Goal: Transaction & Acquisition: Purchase product/service

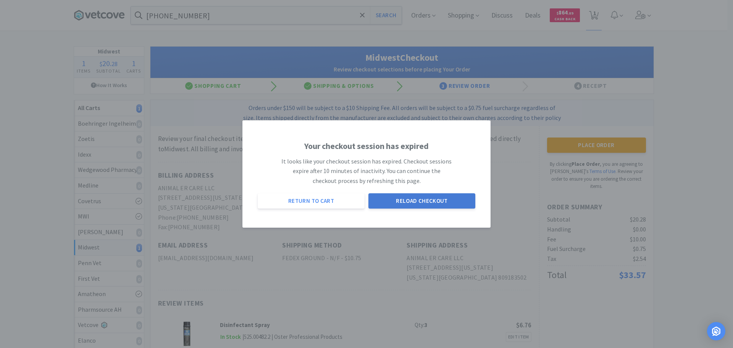
click at [422, 197] on button "Reload Checkout" at bounding box center [421, 200] width 107 height 15
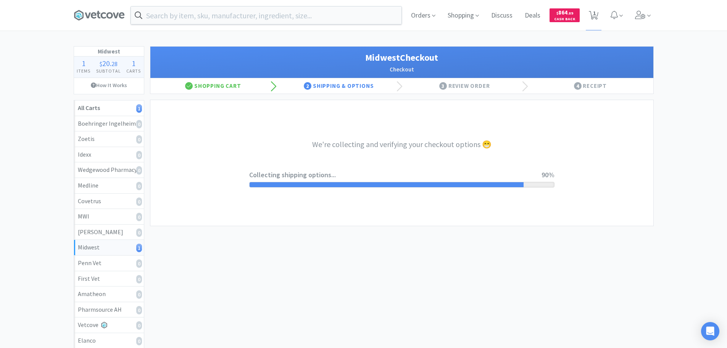
select select "1"
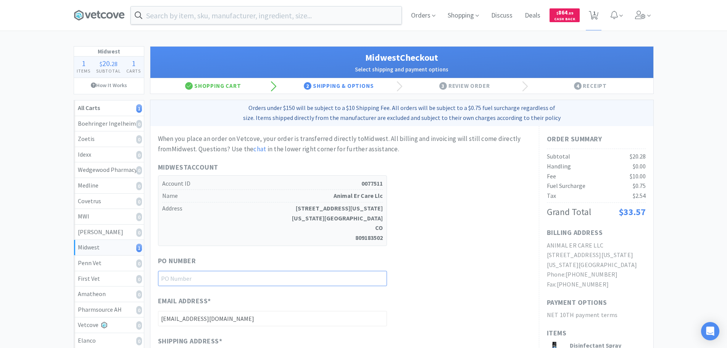
click at [263, 280] on input "text" at bounding box center [272, 278] width 229 height 15
paste input "1145152"
type input "1145152"
click at [403, 276] on div "PO Number 1145152" at bounding box center [344, 270] width 373 height 31
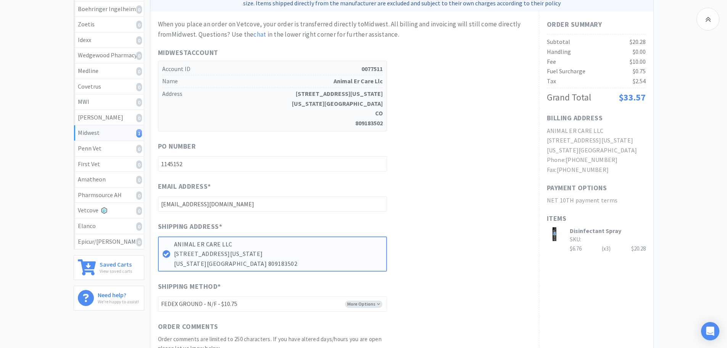
scroll to position [270, 0]
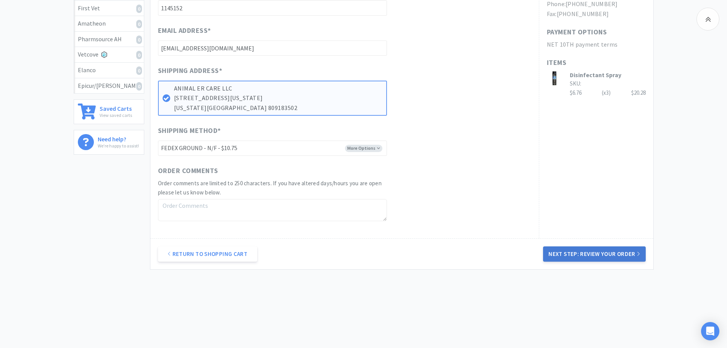
click at [560, 251] on button "Next Step: Review Your Order" at bounding box center [594, 253] width 102 height 15
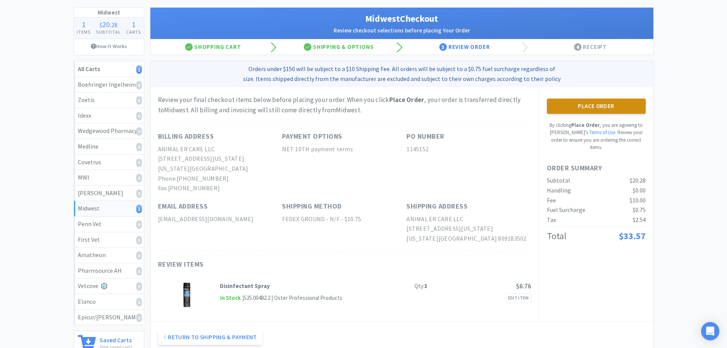
scroll to position [76, 0]
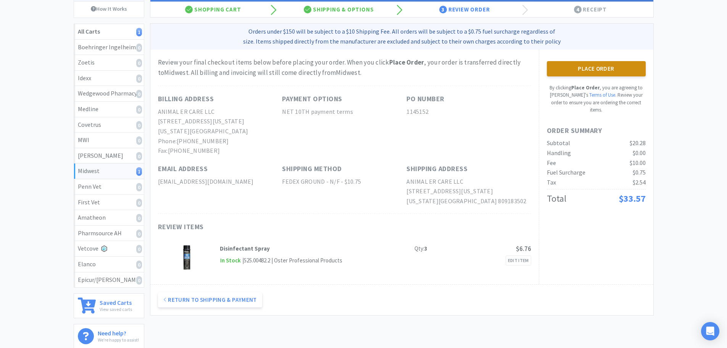
click at [573, 75] on button "Place Order" at bounding box center [596, 68] width 99 height 15
